Goal: Task Accomplishment & Management: Use online tool/utility

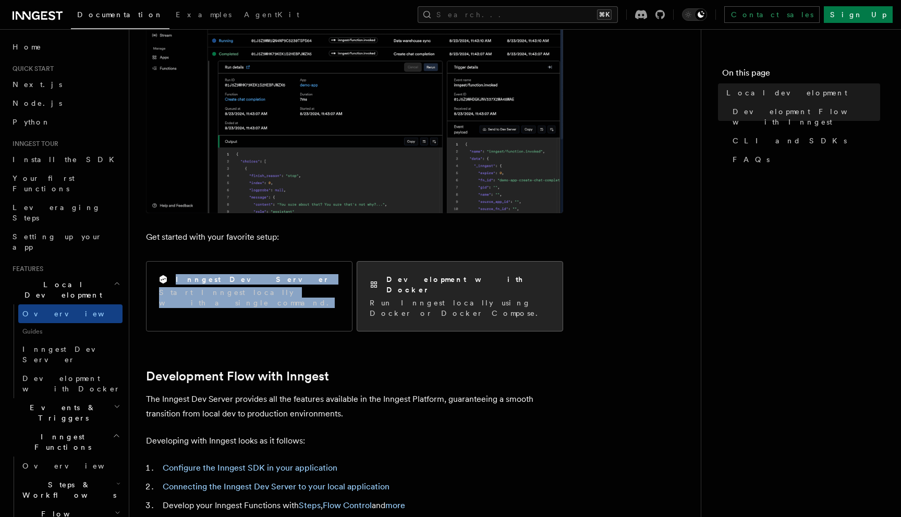
scroll to position [225, 0]
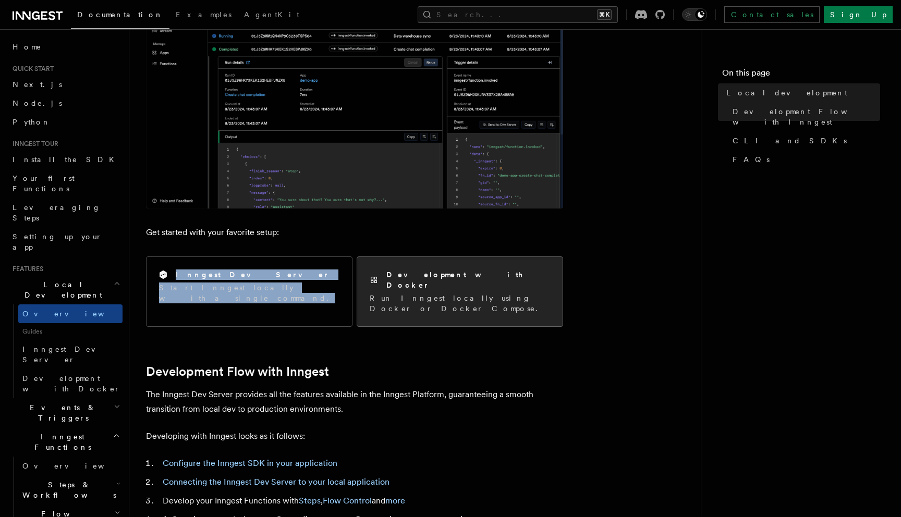
click at [497, 293] on p "Run Inngest locally using Docker or Docker Compose." at bounding box center [460, 303] width 180 height 21
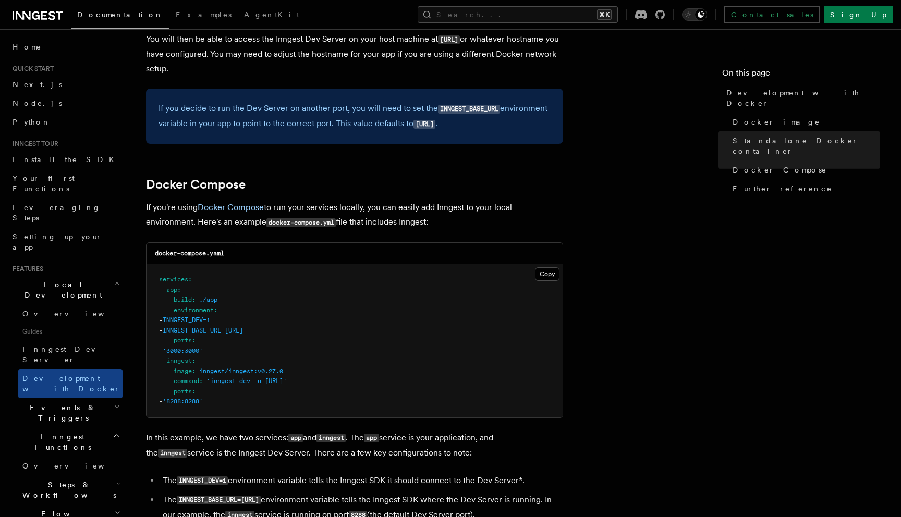
scroll to position [504, 0]
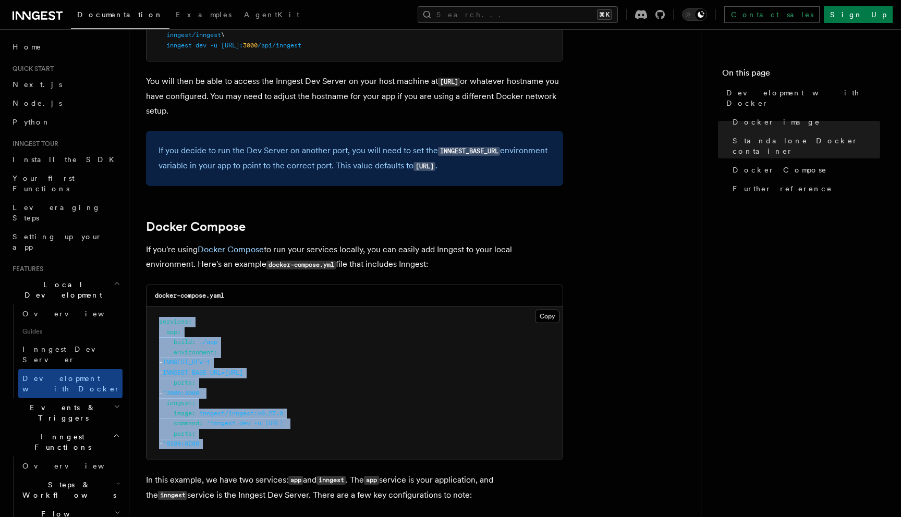
drag, startPoint x: 164, startPoint y: 331, endPoint x: 235, endPoint y: 445, distance: 135.2
click at [235, 445] on pre "services : app : build : ./app environment : - INNGEST_DEV=1 - INNGEST_BASE_URL…" at bounding box center [355, 383] width 416 height 153
copy code "services : app : build : ./app environment : - INNGEST_DEV=1 - INNGEST_BASE_URL…"
